Goal: Information Seeking & Learning: Learn about a topic

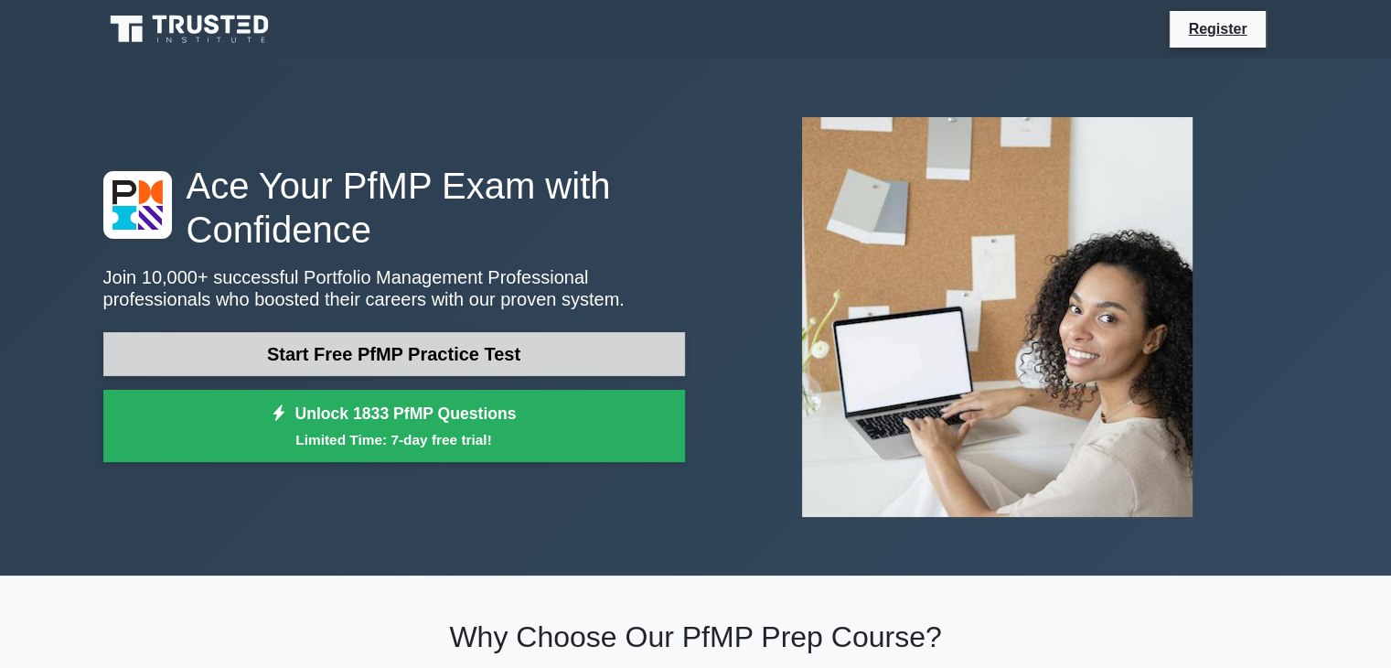
click at [363, 363] on link "Start Free PfMP Practice Test" at bounding box center [394, 354] width 582 height 44
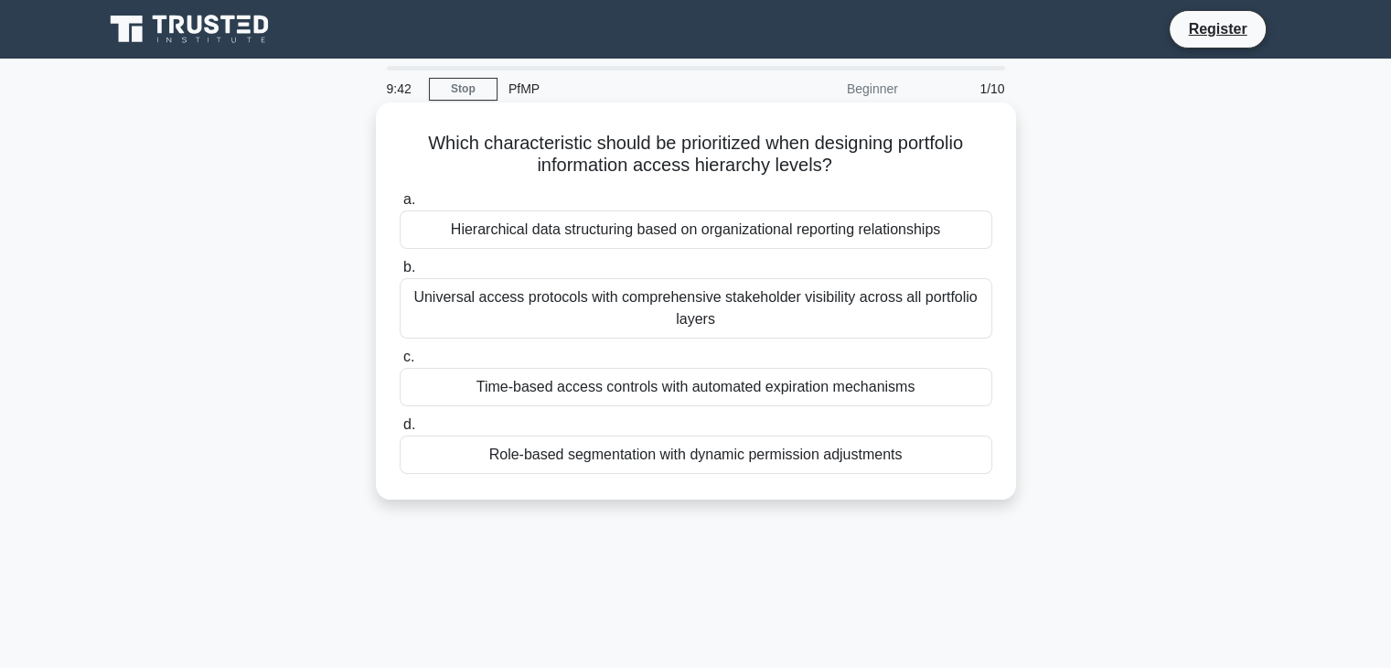
click at [702, 237] on div "Hierarchical data structuring based on organizational reporting relationships" at bounding box center [696, 229] width 593 height 38
click at [400, 206] on input "a. Hierarchical data structuring based on organizational reporting relationships" at bounding box center [400, 200] width 0 height 12
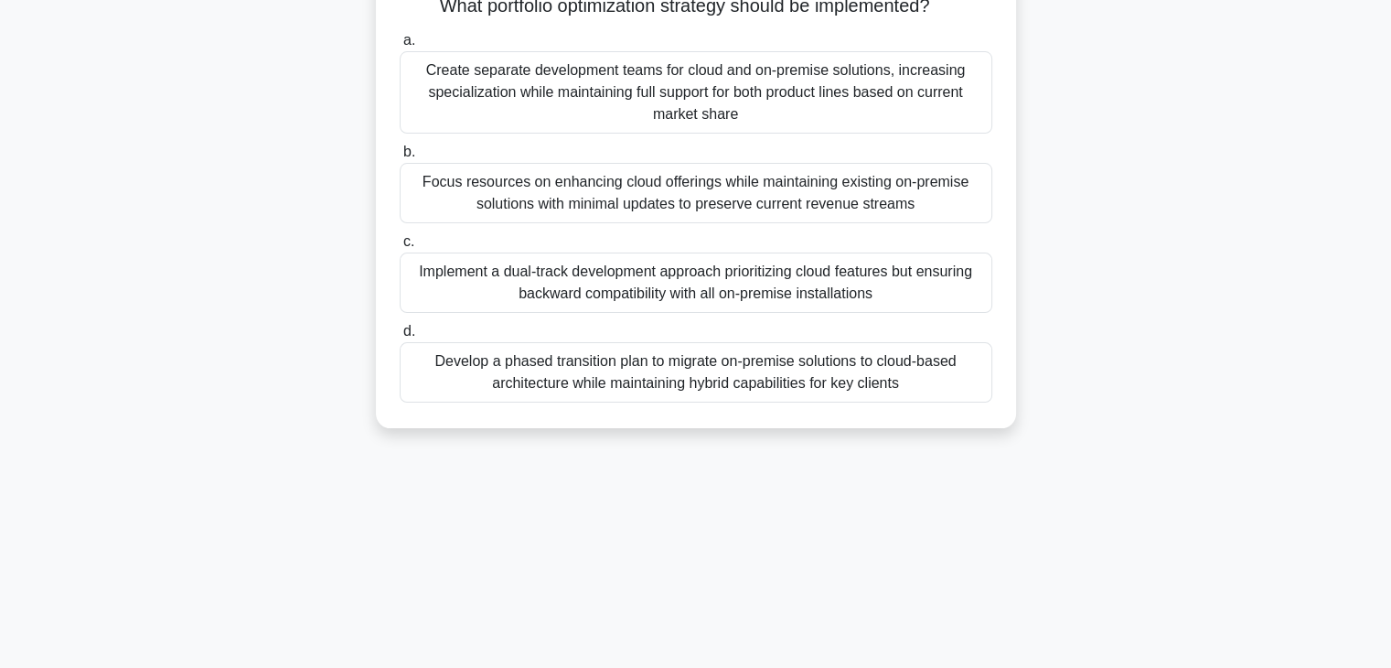
scroll to position [321, 0]
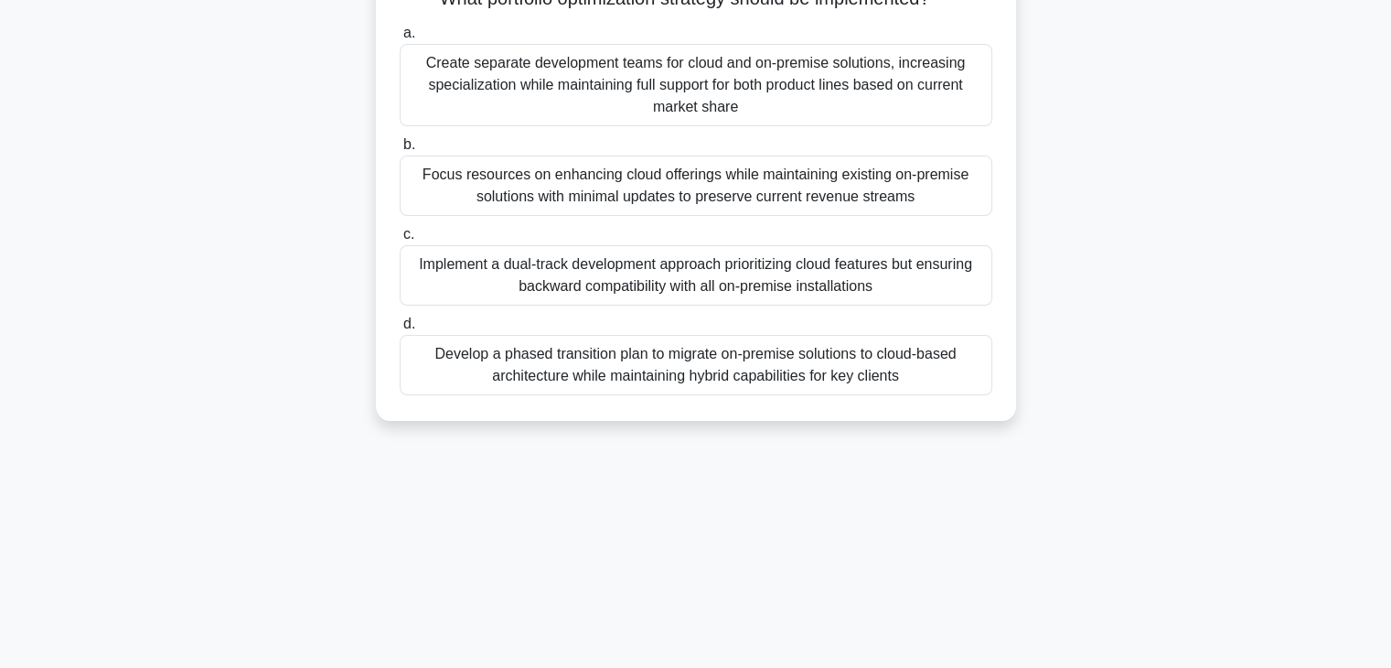
click at [584, 392] on div "Develop a phased transition plan to migrate on-premise solutions to cloud-based…" at bounding box center [696, 365] width 593 height 60
click at [400, 330] on input "d. Develop a phased transition plan to migrate on-premise solutions to cloud-ba…" at bounding box center [400, 324] width 0 height 12
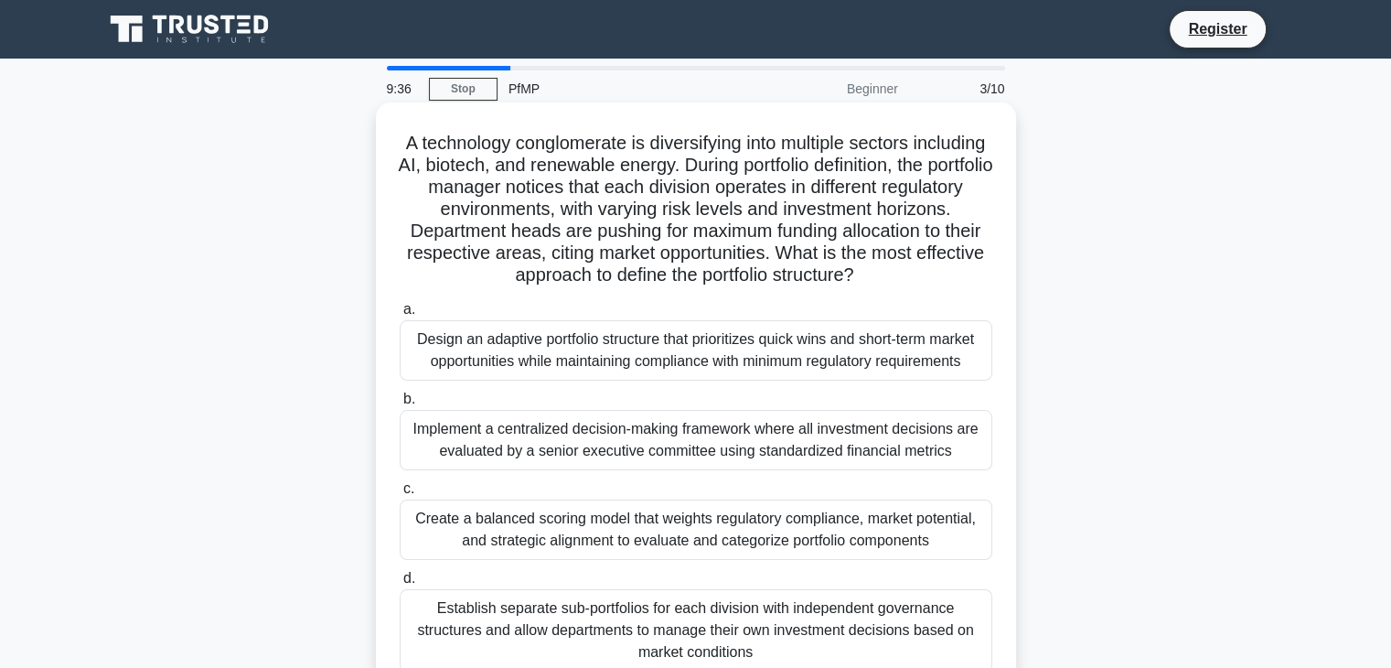
scroll to position [0, 0]
click at [618, 380] on div "Design an adaptive portfolio structure that prioritizes quick wins and short-te…" at bounding box center [696, 350] width 593 height 60
click at [400, 316] on input "a. Design an adaptive portfolio structure that prioritizes quick wins and short…" at bounding box center [400, 310] width 0 height 12
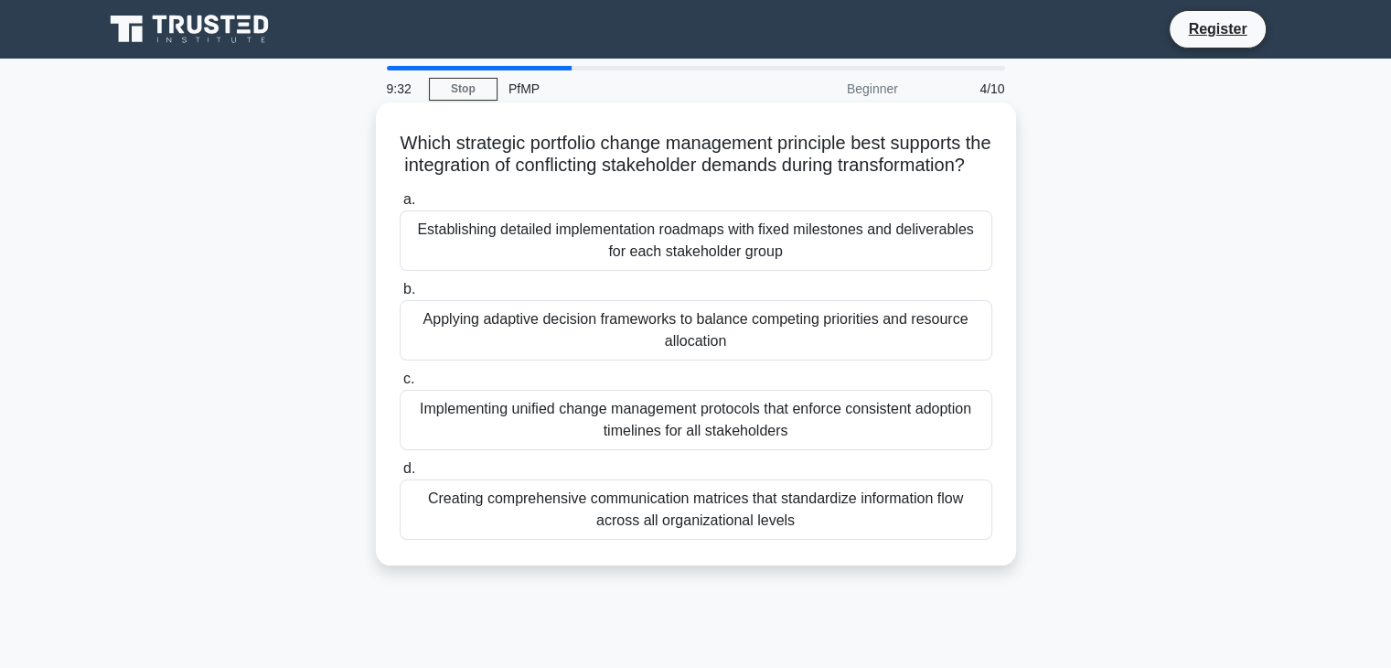
click at [665, 539] on div "Creating comprehensive communication matrices that standardize information flow…" at bounding box center [696, 509] width 593 height 60
click at [400, 475] on input "d. Creating comprehensive communication matrices that standardize information f…" at bounding box center [400, 469] width 0 height 12
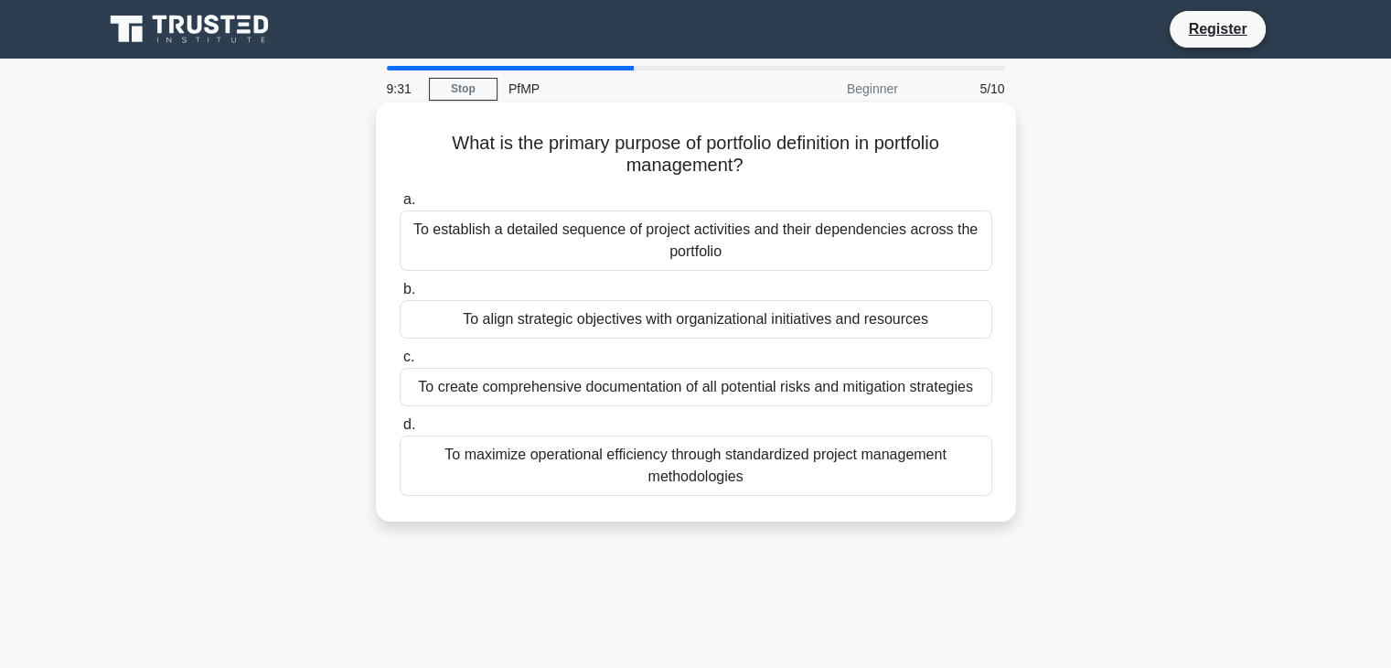
click at [681, 391] on div "To create comprehensive documentation of all potential risks and mitigation str…" at bounding box center [696, 387] width 593 height 38
click at [400, 363] on input "c. To create comprehensive documentation of all potential risks and mitigation …" at bounding box center [400, 357] width 0 height 12
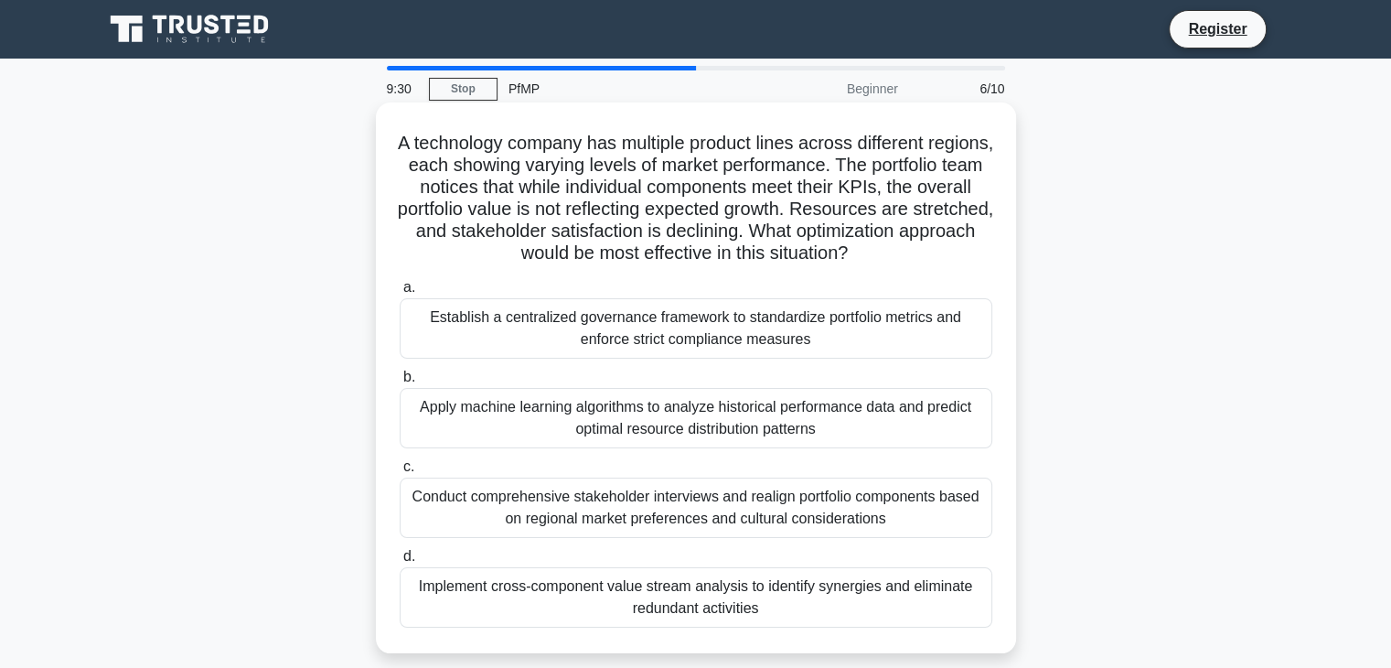
click at [673, 509] on div "Conduct comprehensive stakeholder interviews and realign portfolio components b…" at bounding box center [696, 507] width 593 height 60
click at [400, 473] on input "c. Conduct comprehensive stakeholder interviews and realign portfolio component…" at bounding box center [400, 467] width 0 height 12
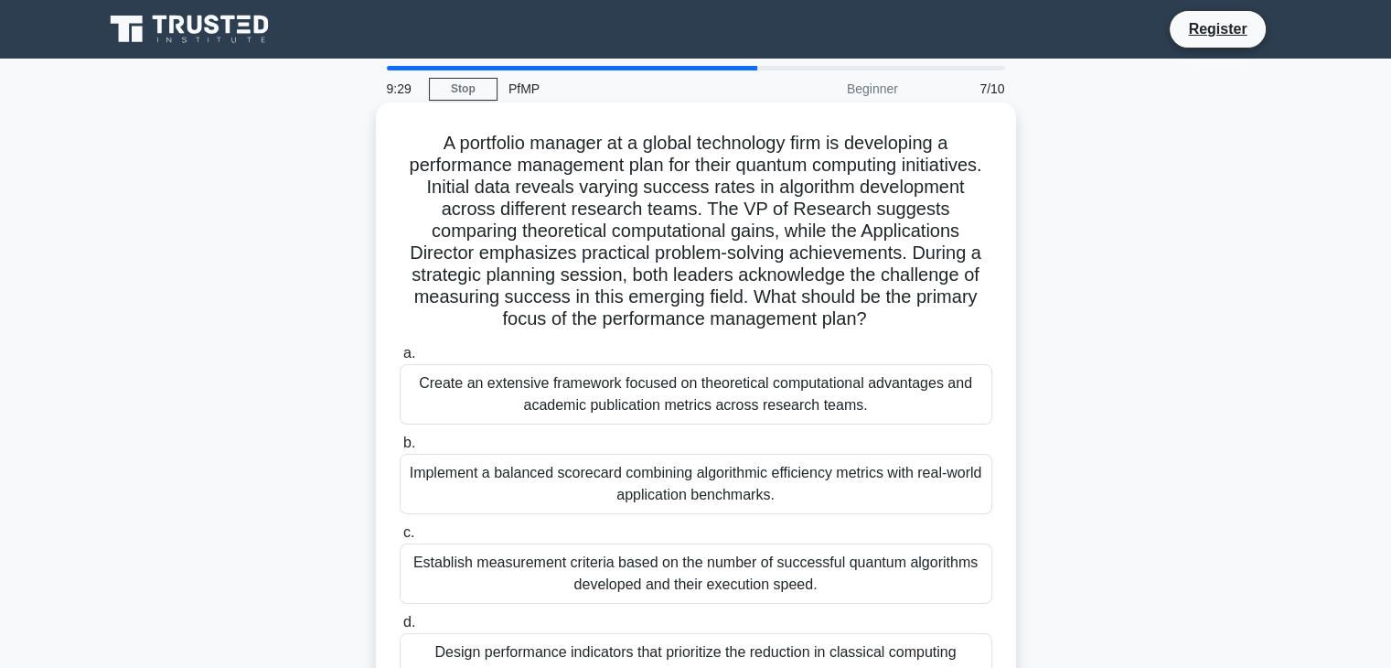
click at [793, 400] on div "Create an extensive framework focused on theoretical computational advantages a…" at bounding box center [696, 394] width 593 height 60
click at [400, 359] on input "a. Create an extensive framework focused on theoretical computational advantage…" at bounding box center [400, 354] width 0 height 12
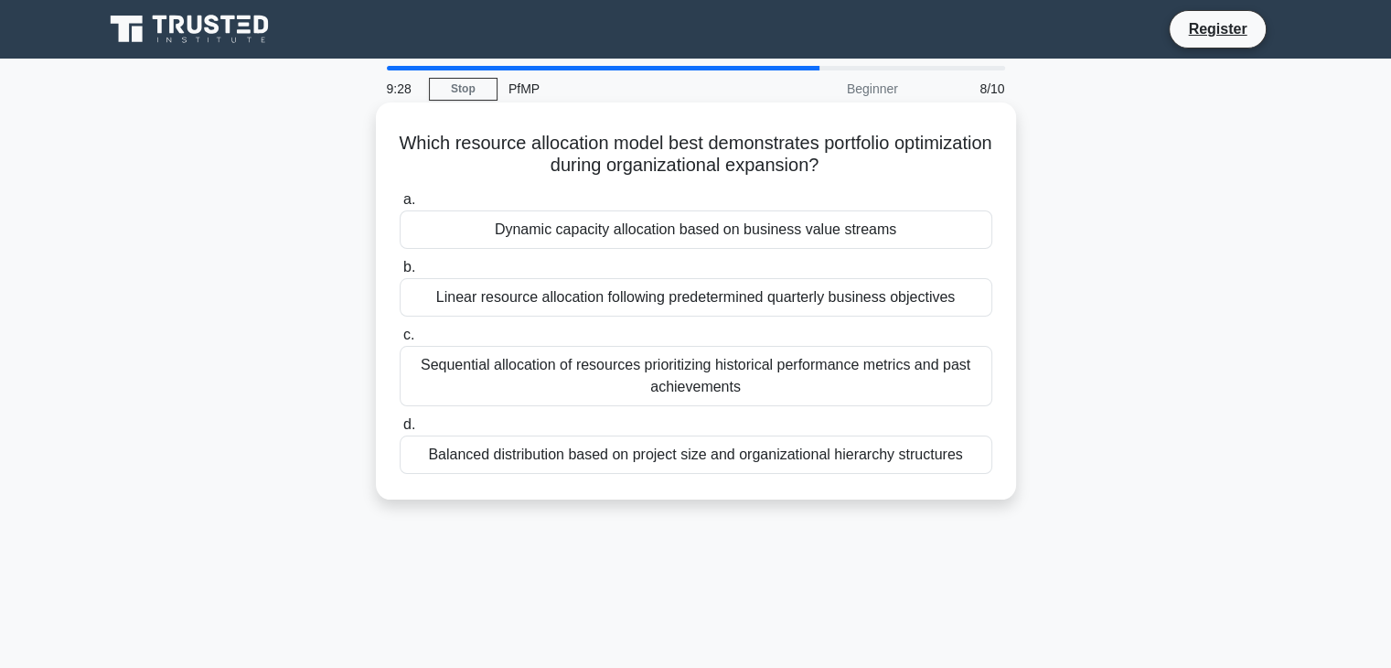
click at [817, 382] on div "Sequential allocation of resources prioritizing historical performance metrics …" at bounding box center [696, 376] width 593 height 60
click at [400, 341] on input "c. Sequential allocation of resources prioritizing historical performance metri…" at bounding box center [400, 335] width 0 height 12
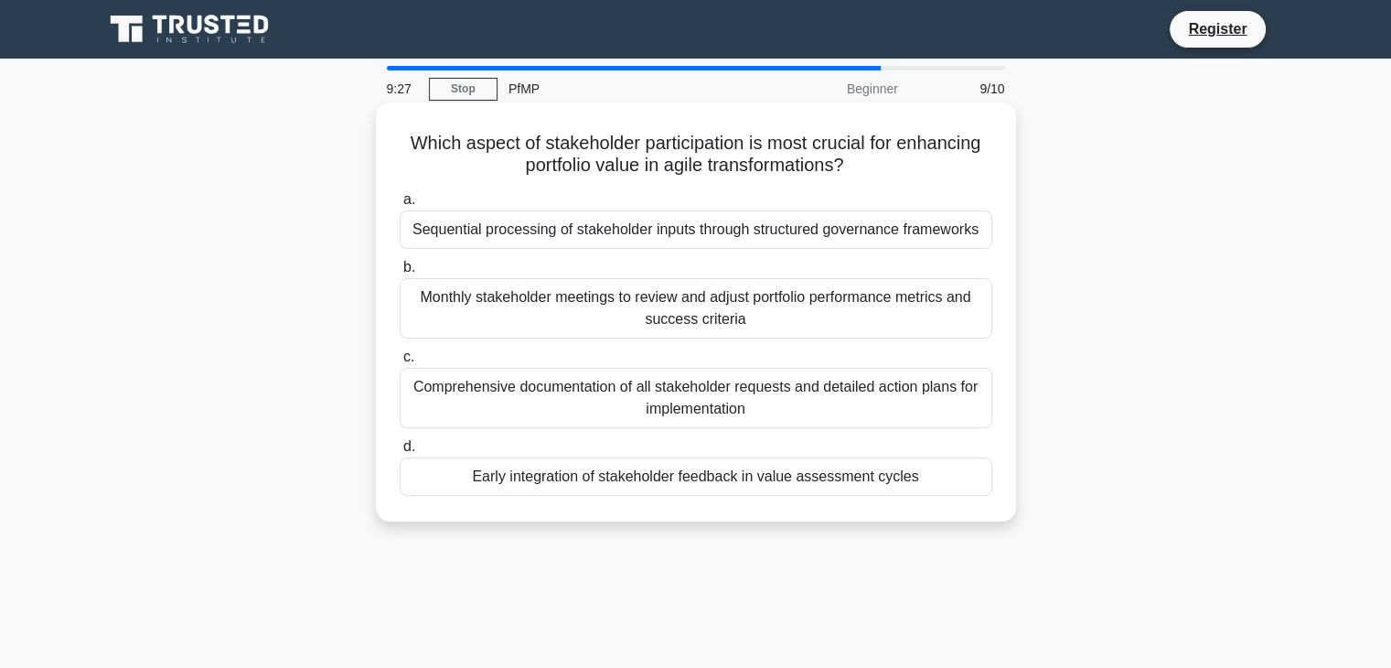
click at [801, 420] on div "Comprehensive documentation of all stakeholder requests and detailed action pla…" at bounding box center [696, 398] width 593 height 60
click at [400, 363] on input "c. Comprehensive documentation of all stakeholder requests and detailed action …" at bounding box center [400, 357] width 0 height 12
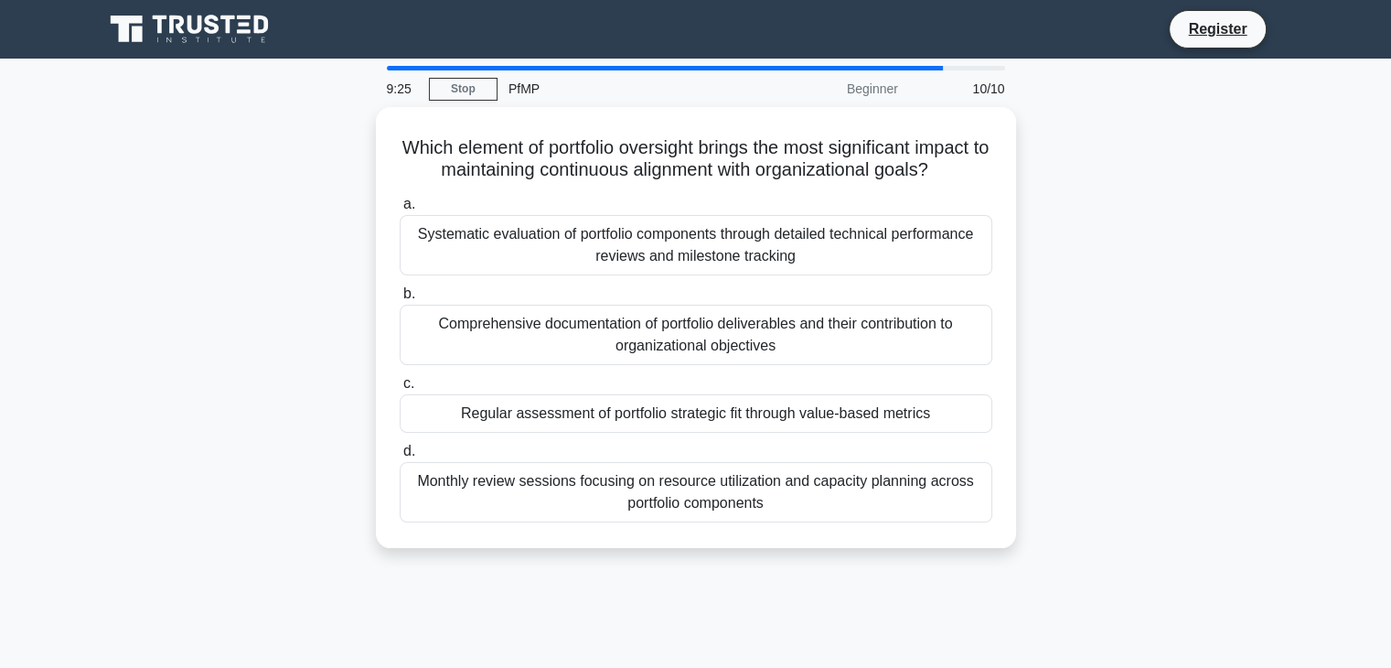
click at [787, 483] on div "Monthly review sessions focusing on resource utilization and capacity planning …" at bounding box center [696, 492] width 593 height 60
click at [400, 457] on input "d. Monthly review sessions focusing on resource utilization and capacity planni…" at bounding box center [400, 451] width 0 height 12
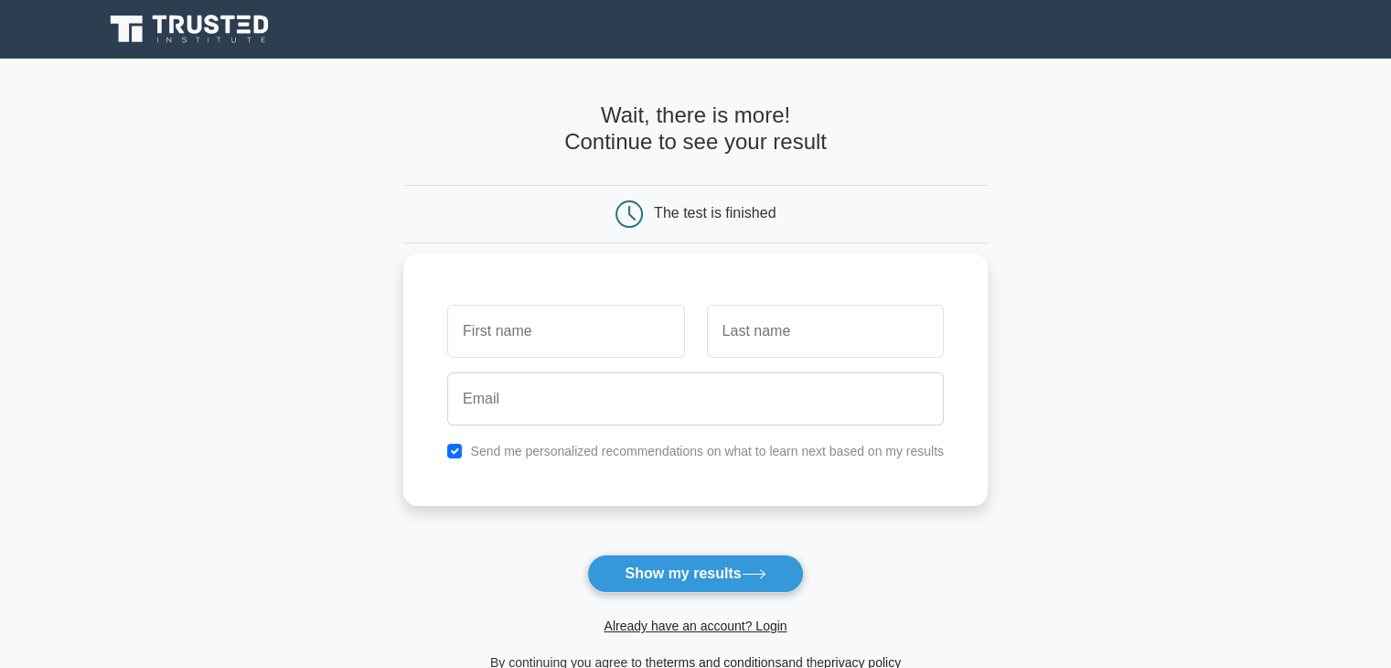
click at [509, 328] on input "text" at bounding box center [565, 331] width 237 height 53
